Goal: Task Accomplishment & Management: Manage account settings

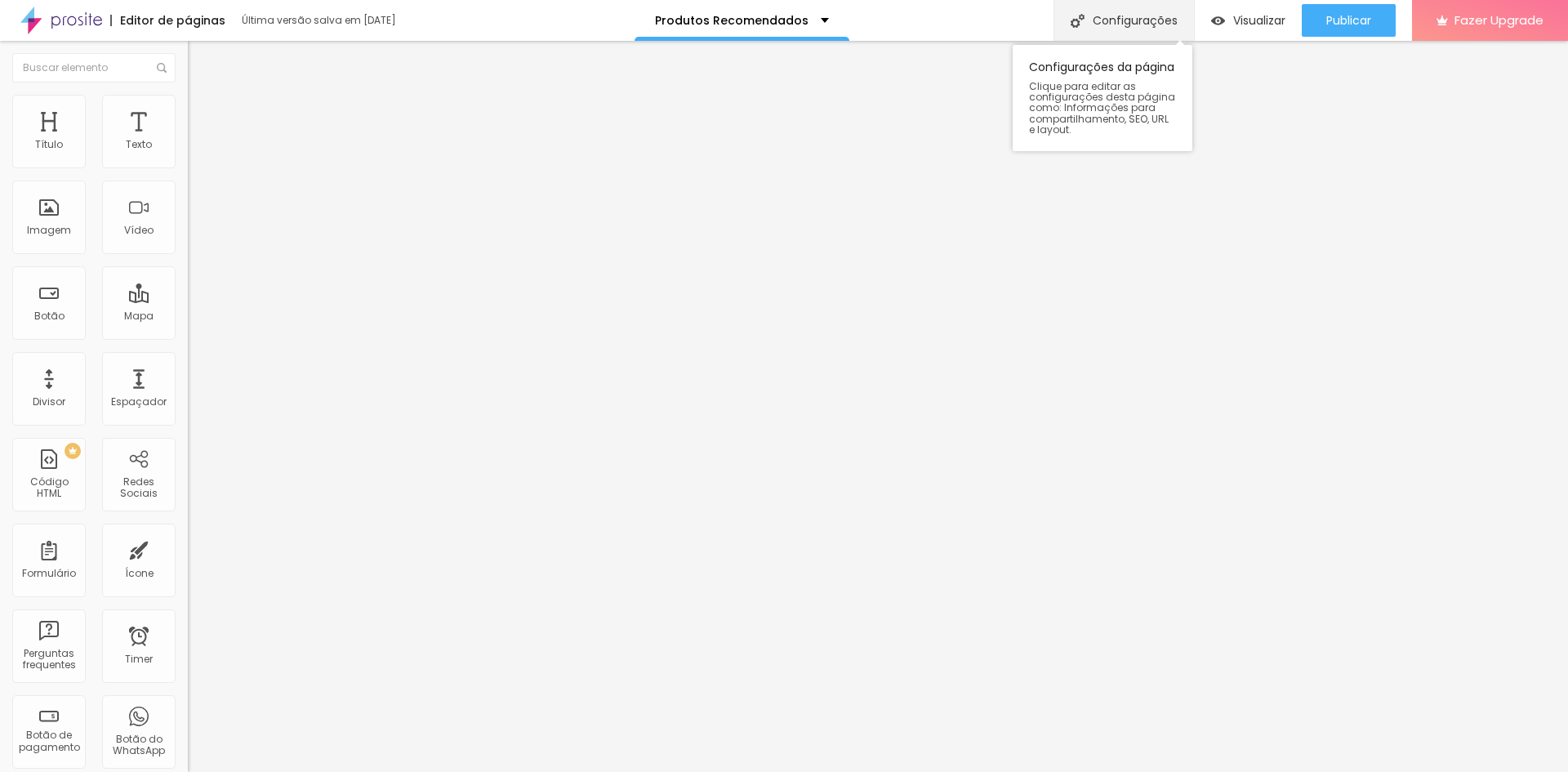
click at [1140, 25] on div "Configurações" at bounding box center [1124, 20] width 141 height 41
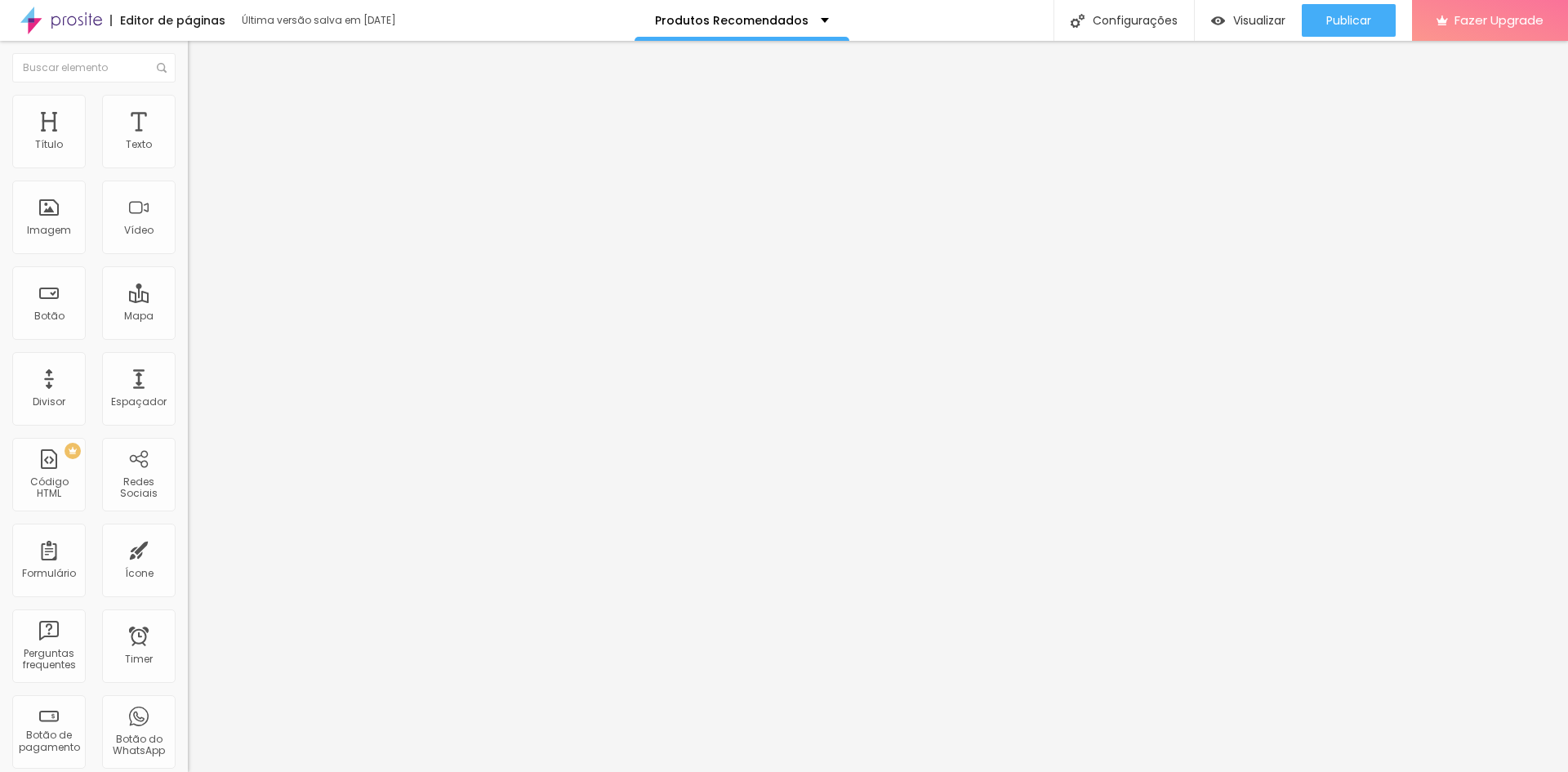
click at [1223, 12] on div "Visualizar" at bounding box center [1248, 21] width 74 height 33
click at [188, 333] on input "[URL][DOMAIN_NAME]" at bounding box center [285, 328] width 196 height 17
click at [188, 335] on input "https://" at bounding box center [285, 326] width 196 height 17
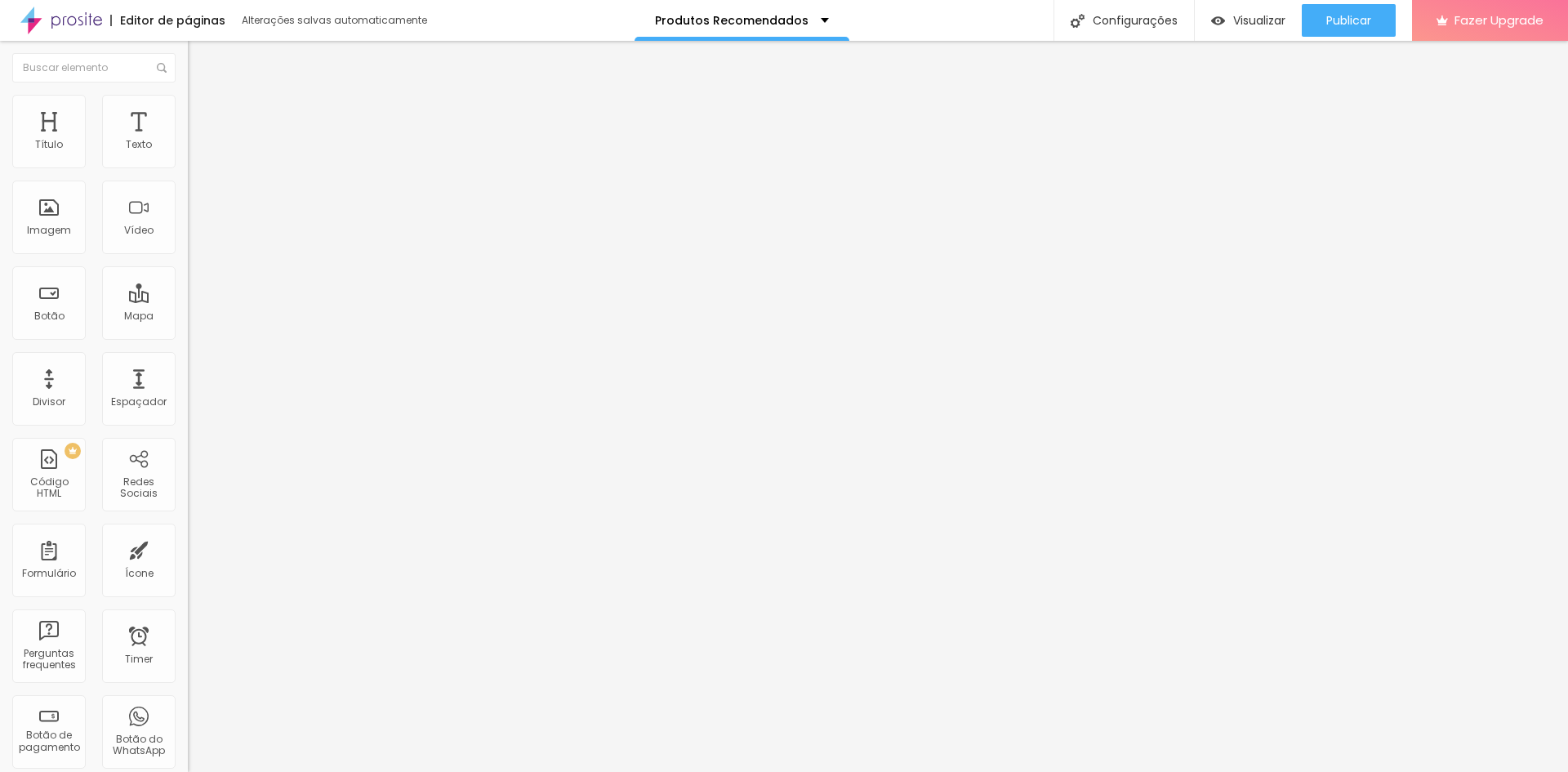
paste input "[DOMAIN_NAME][URL]"
type input "[URL][DOMAIN_NAME]"
click at [1341, 20] on span "Publicar" at bounding box center [1348, 21] width 45 height 13
click at [1246, 27] on span "Visualizar" at bounding box center [1244, 21] width 52 height 13
